Goal: Task Accomplishment & Management: Use online tool/utility

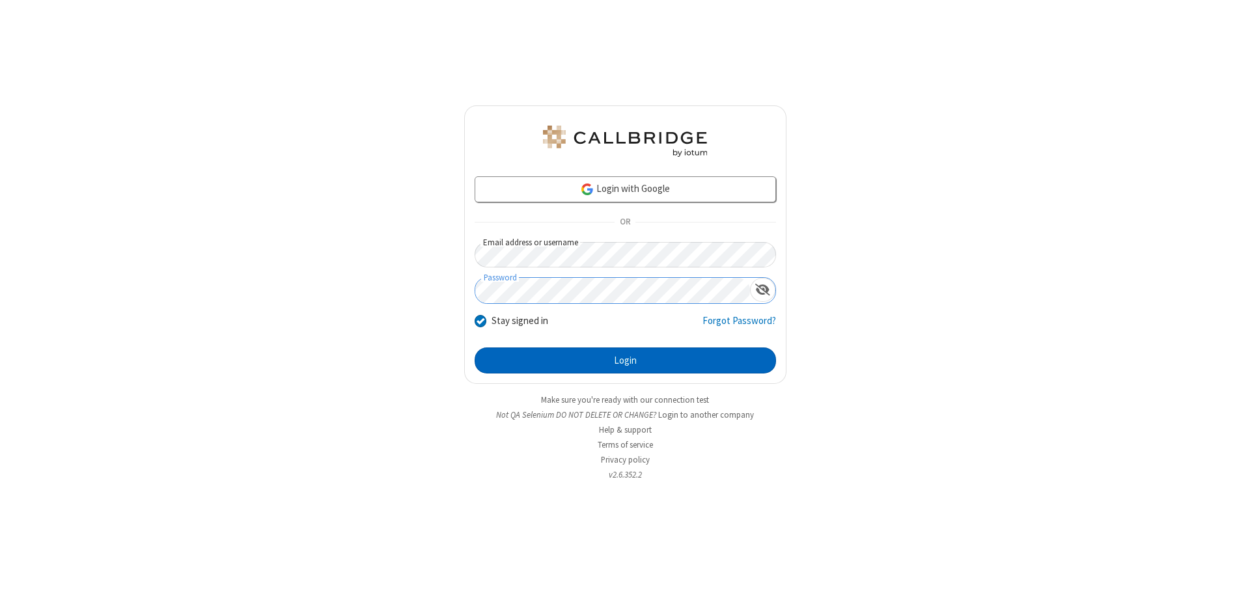
click at [625, 361] on button "Login" at bounding box center [624, 361] width 301 height 26
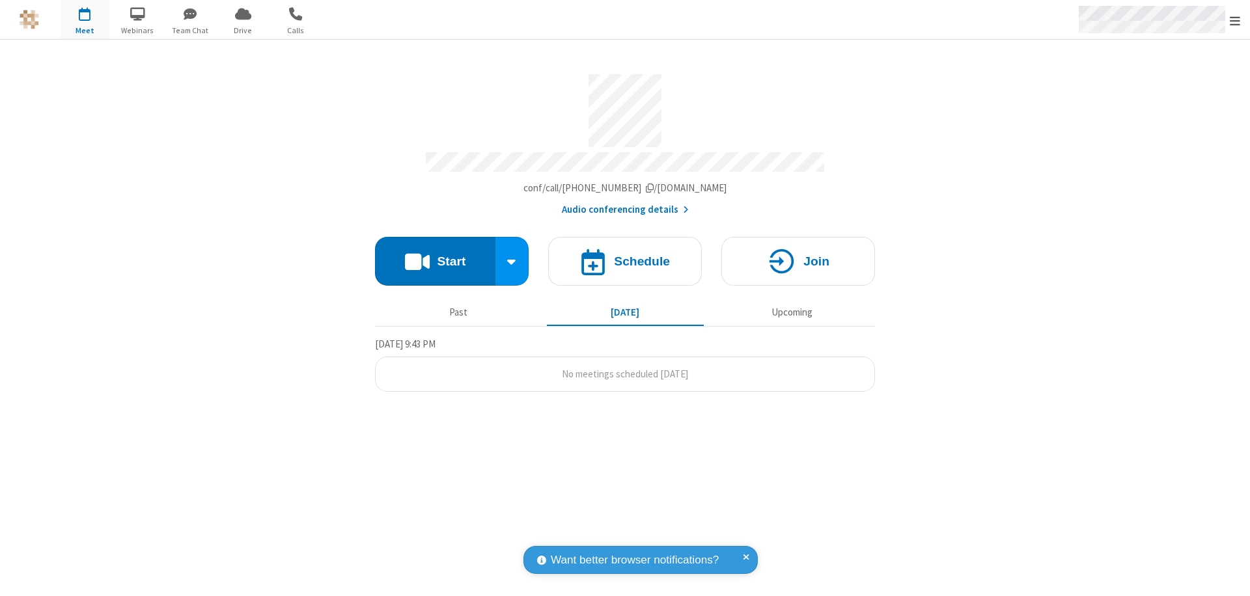
click at [1235, 20] on span "Open menu" at bounding box center [1234, 20] width 10 height 13
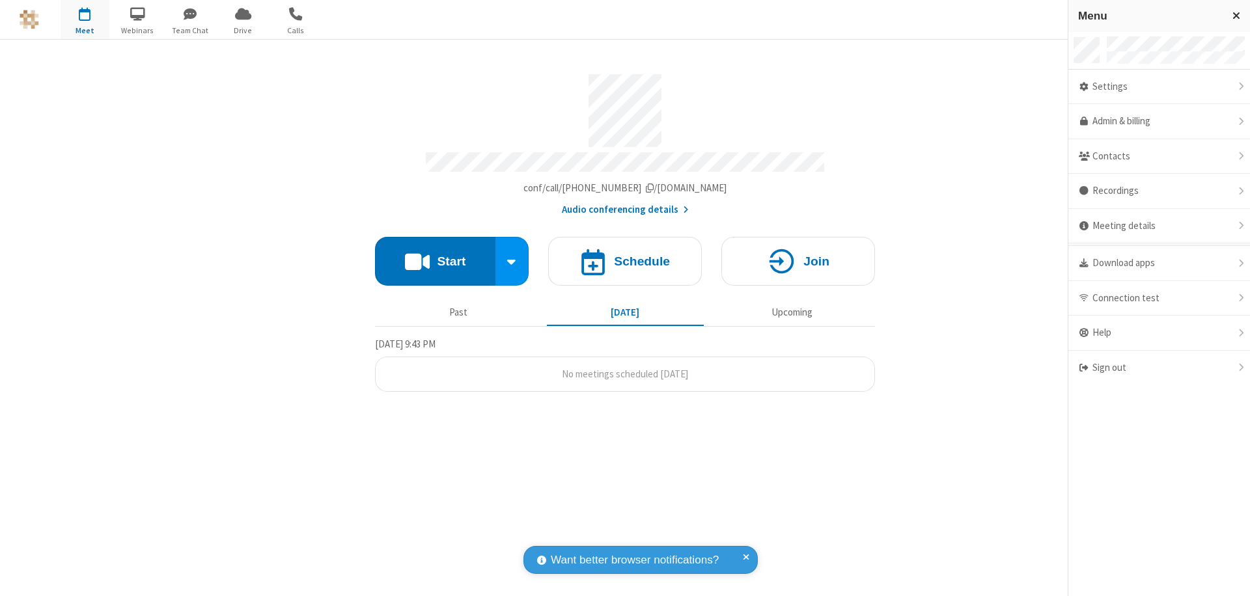
click at [85, 20] on span "button" at bounding box center [85, 14] width 49 height 22
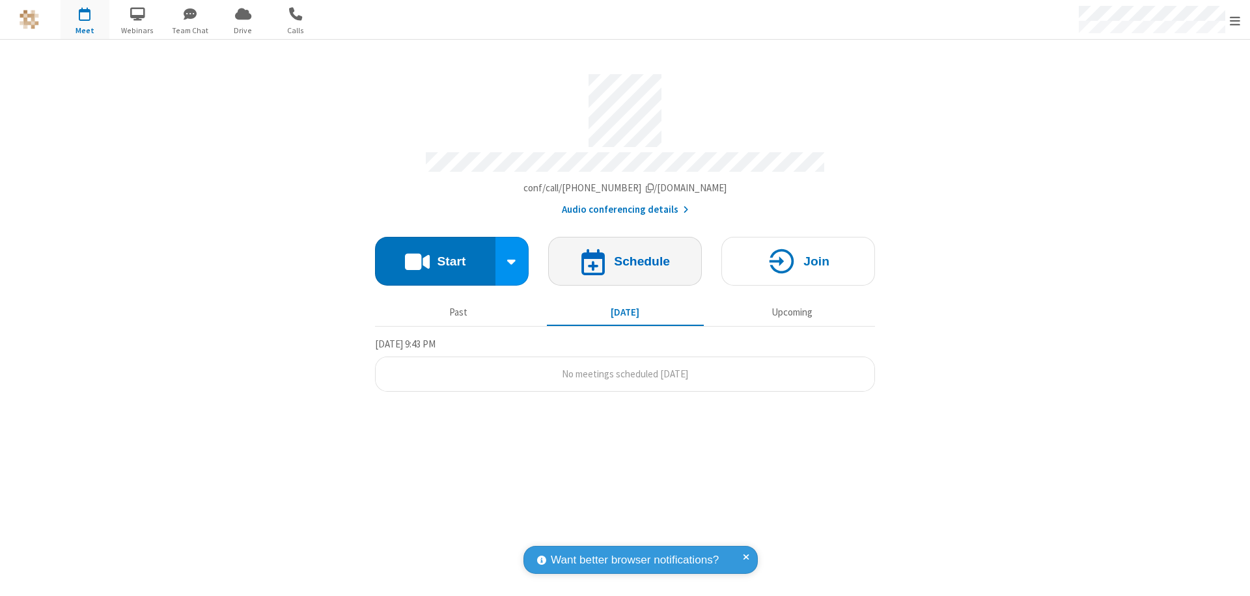
click at [625, 255] on h4 "Schedule" at bounding box center [642, 261] width 56 height 12
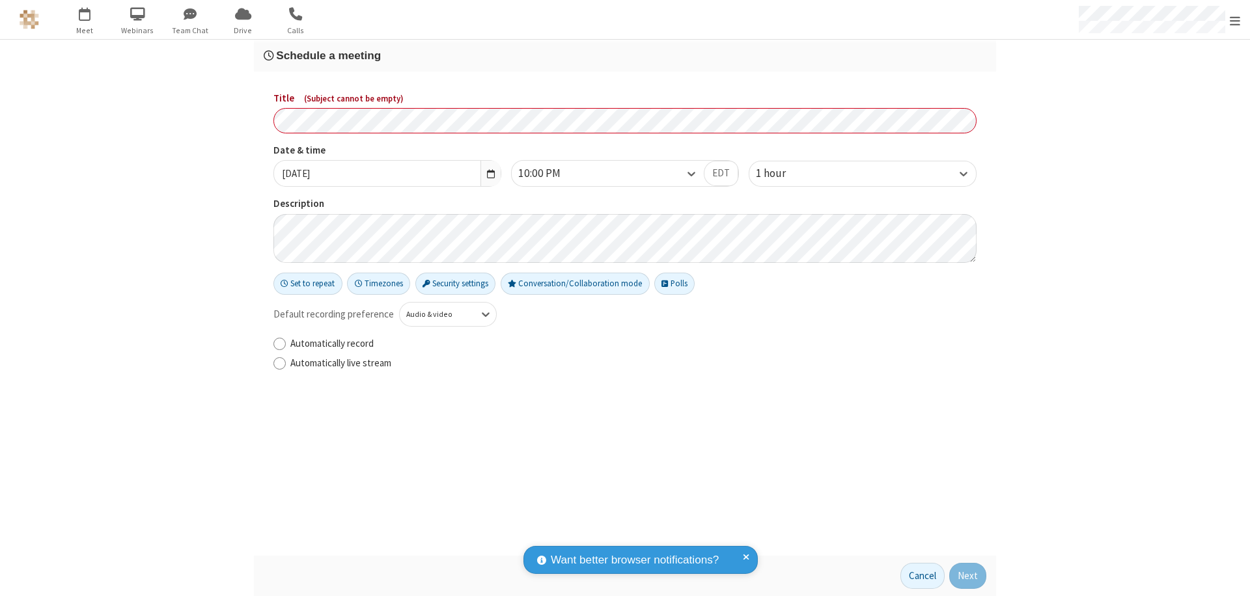
click at [625, 55] on h3 "Schedule a meeting" at bounding box center [625, 55] width 722 height 12
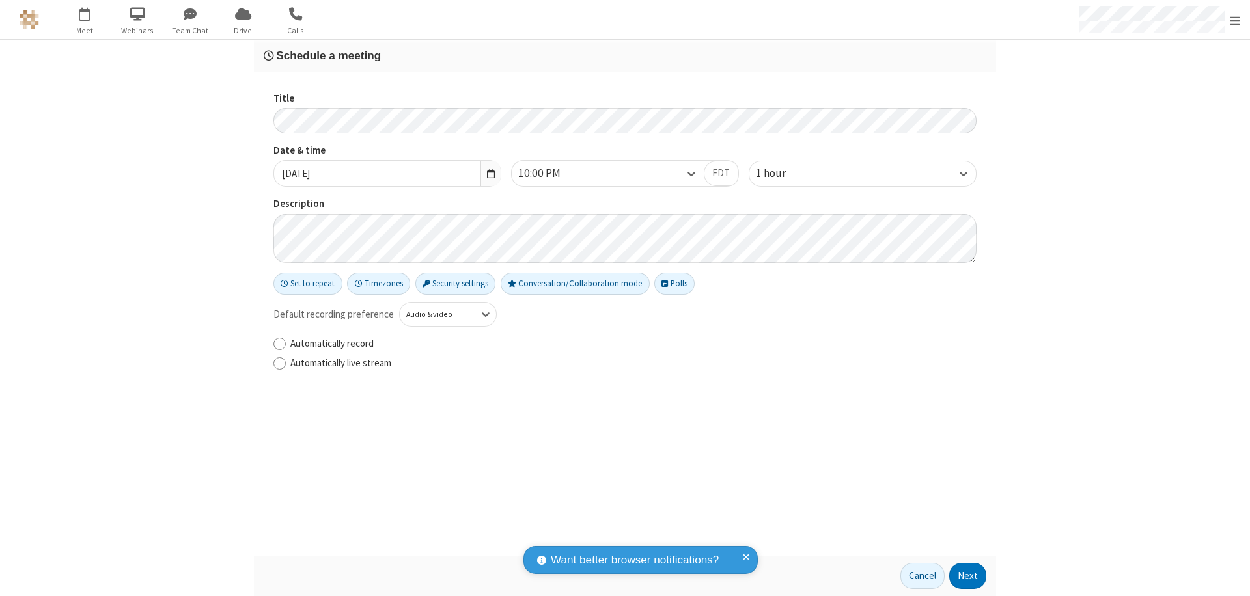
click at [968, 576] on button "Next" at bounding box center [967, 576] width 37 height 26
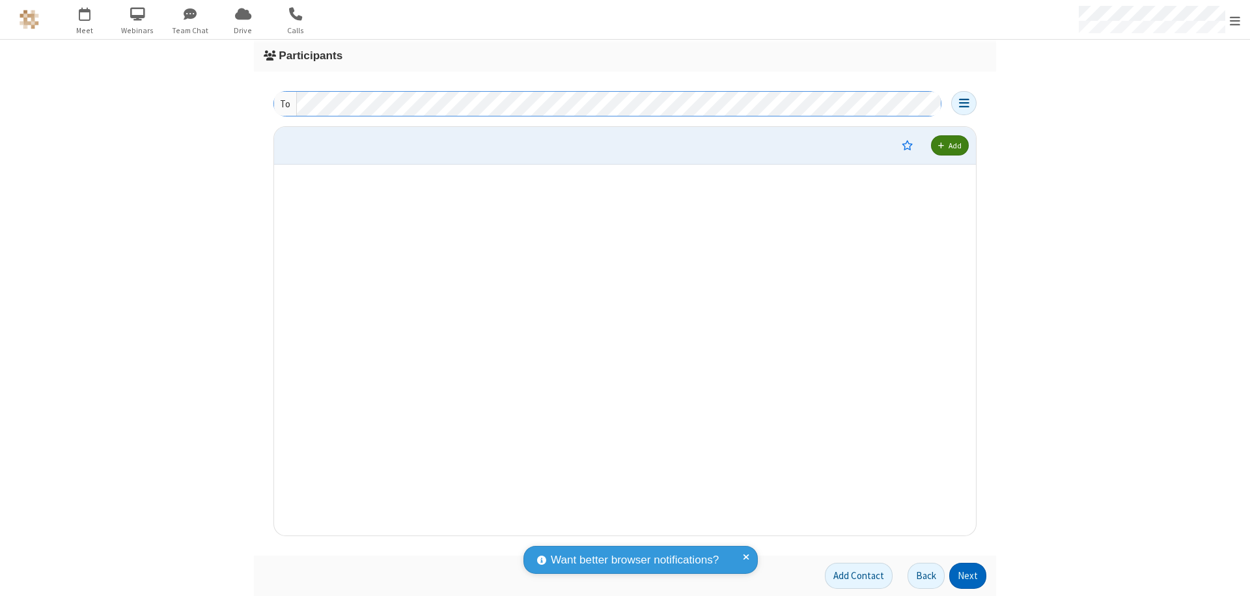
click at [968, 576] on button "Next" at bounding box center [967, 576] width 37 height 26
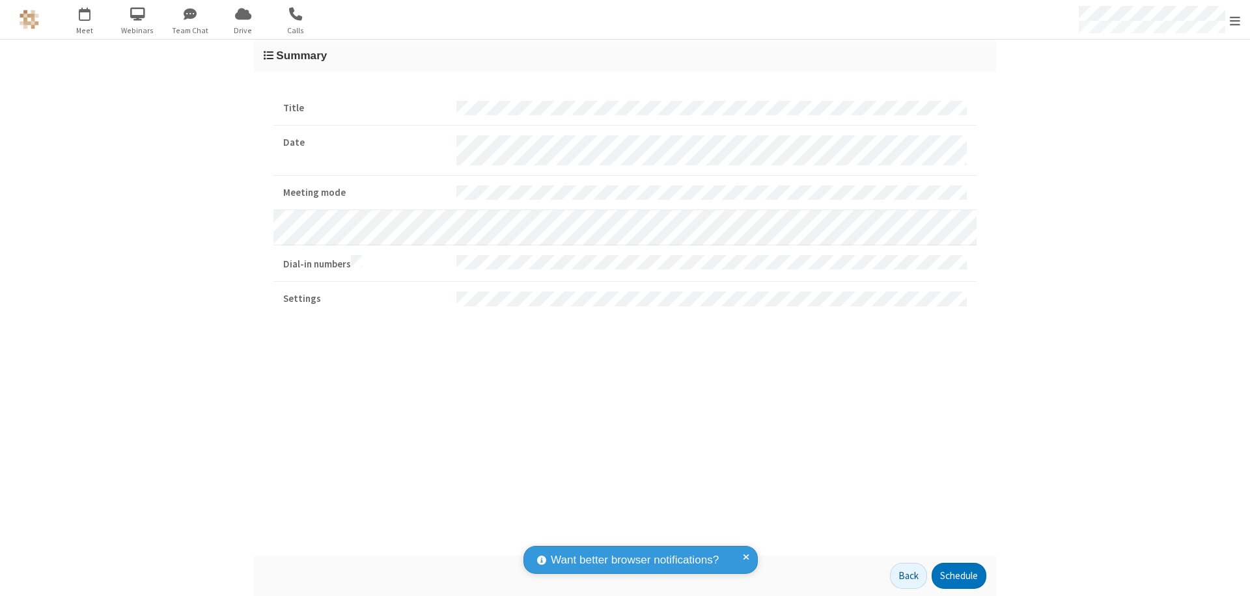
click at [958, 576] on button "Schedule" at bounding box center [958, 576] width 55 height 26
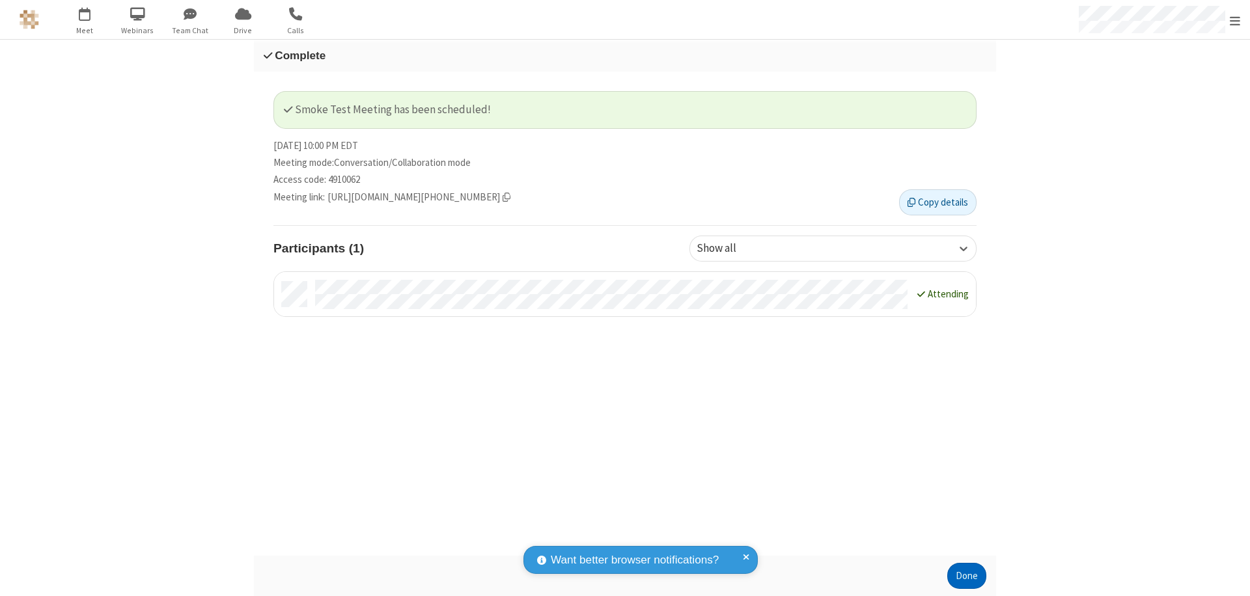
click at [967, 576] on button "Done" at bounding box center [966, 576] width 39 height 26
